Goal: Navigation & Orientation: Find specific page/section

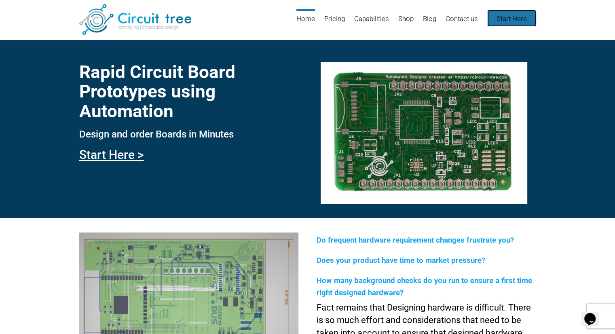
click at [495, 20] on link "Start Here" at bounding box center [511, 18] width 49 height 17
click at [332, 40] on div "Rapid Circuit Board Prototypes using Automation Design and order Boards in Minu…" at bounding box center [307, 129] width 615 height 178
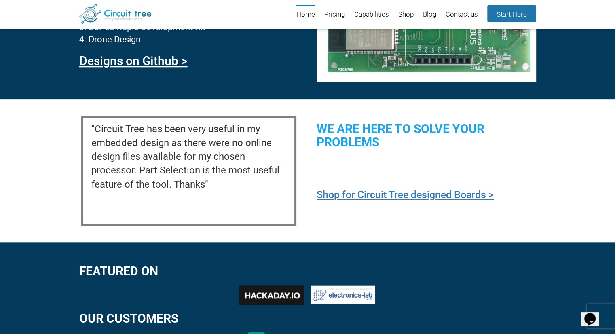
scroll to position [900, 0]
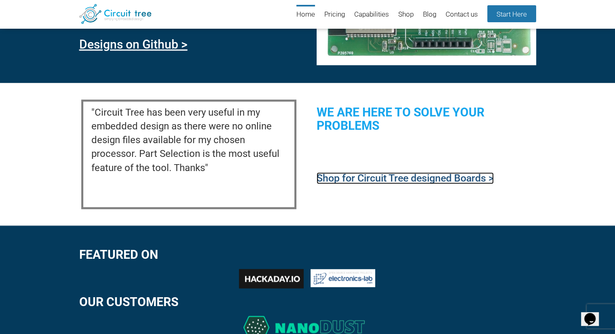
click at [395, 180] on link "Shop for Circuit Tree designed Boards >" at bounding box center [405, 178] width 177 height 12
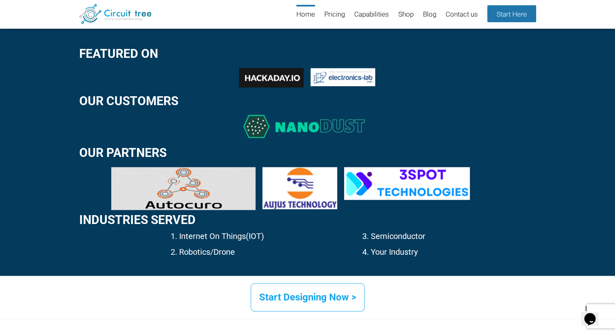
scroll to position [1224, 0]
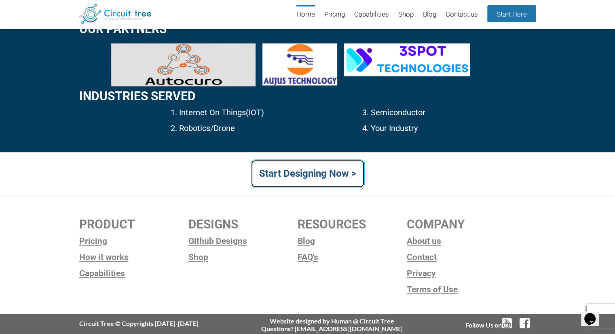
click at [300, 177] on link "Start Designing Now >" at bounding box center [308, 173] width 114 height 28
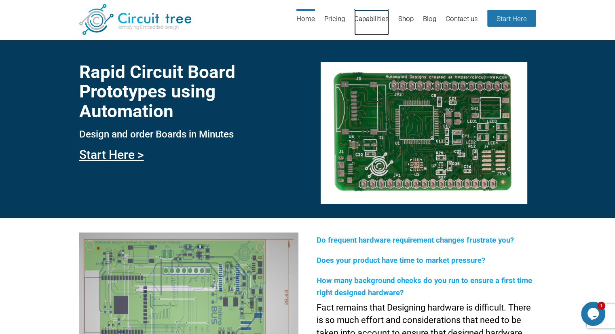
click at [364, 13] on link "Capabilities" at bounding box center [371, 22] width 35 height 26
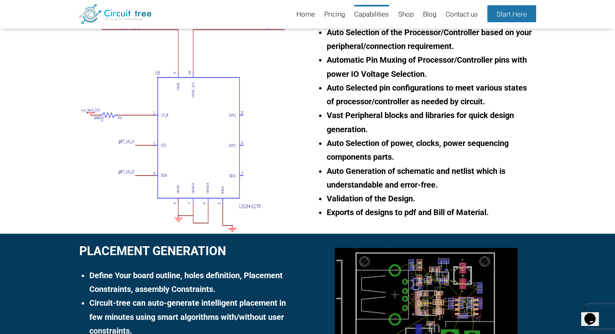
scroll to position [315, 0]
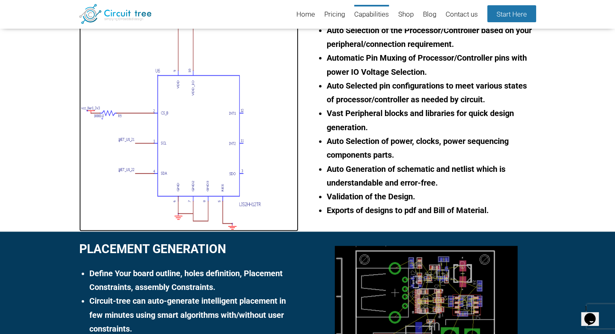
click at [181, 124] on img at bounding box center [188, 120] width 219 height 222
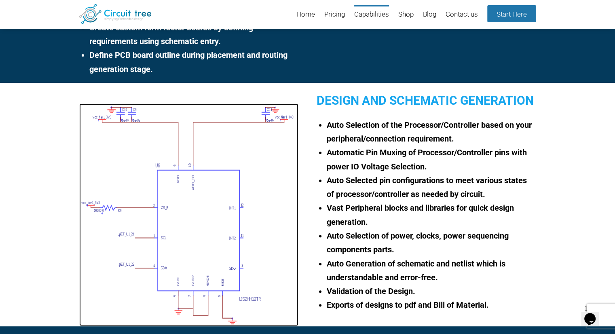
scroll to position [0, 0]
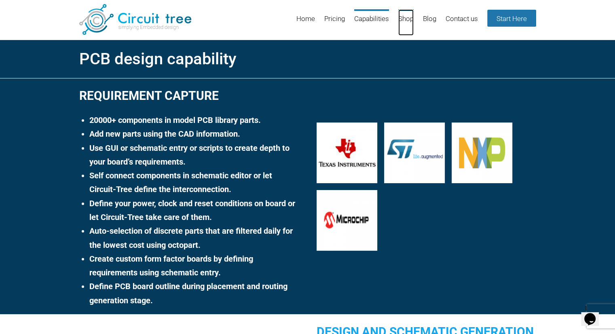
click at [400, 18] on link "Shop" at bounding box center [405, 22] width 15 height 26
